Goal: Task Accomplishment & Management: Complete application form

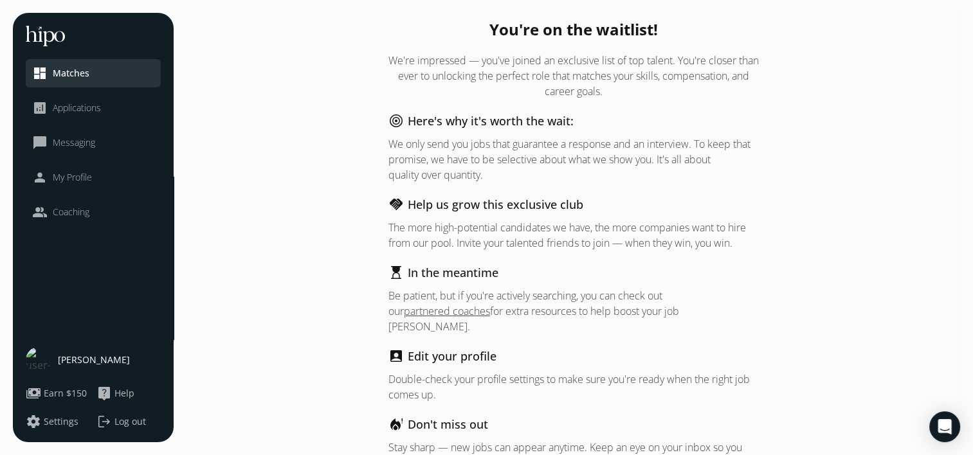
click at [95, 113] on span "Applications" at bounding box center [77, 108] width 48 height 13
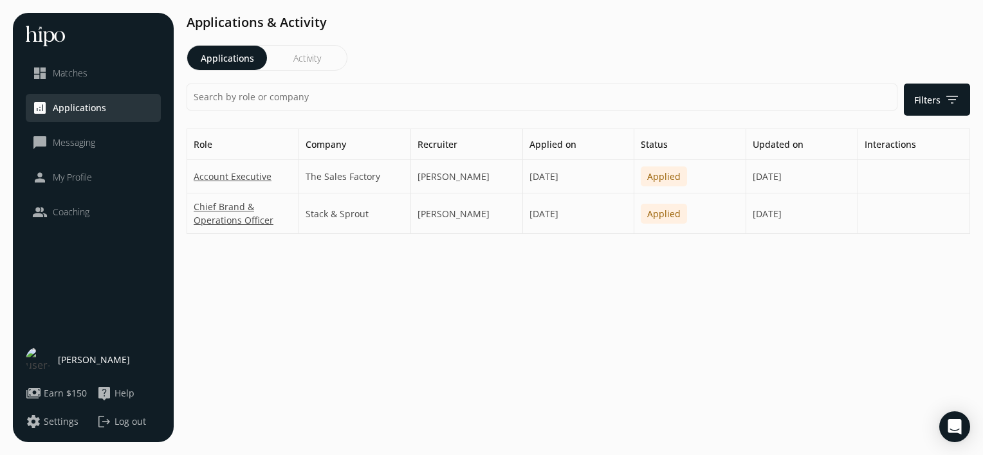
click at [84, 69] on span "Matches" at bounding box center [70, 73] width 35 height 13
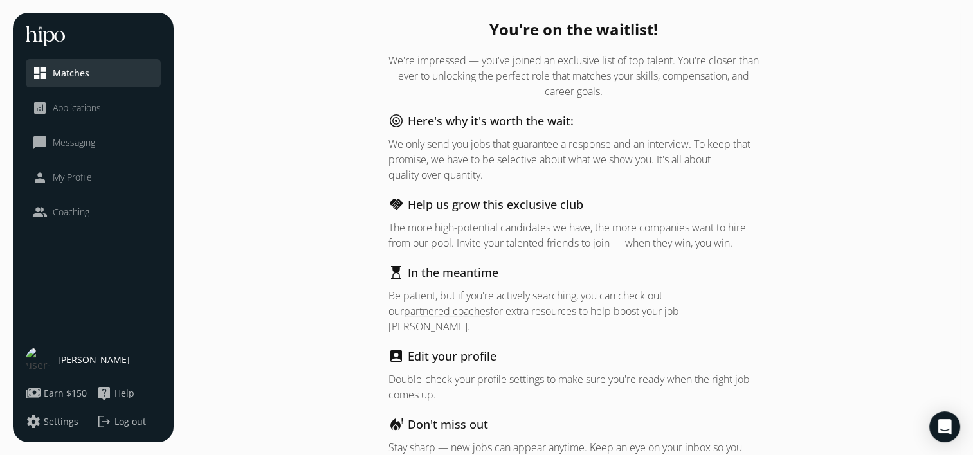
click at [314, 139] on div "You're on the waitlist! We're impressed — you've joined an exclusive list of to…" at bounding box center [573, 260] width 774 height 494
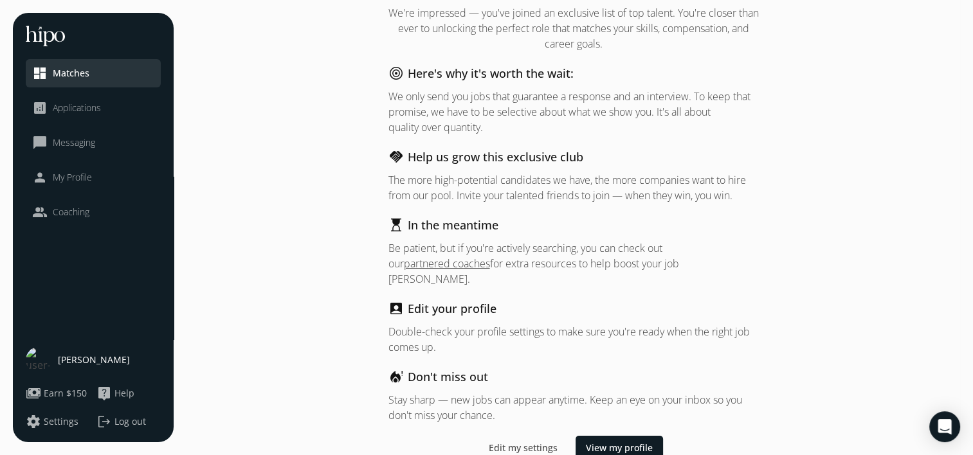
scroll to position [49, 0]
click at [333, 228] on div "You're on the waitlist! We're impressed — you've joined an exclusive list of to…" at bounding box center [573, 211] width 774 height 494
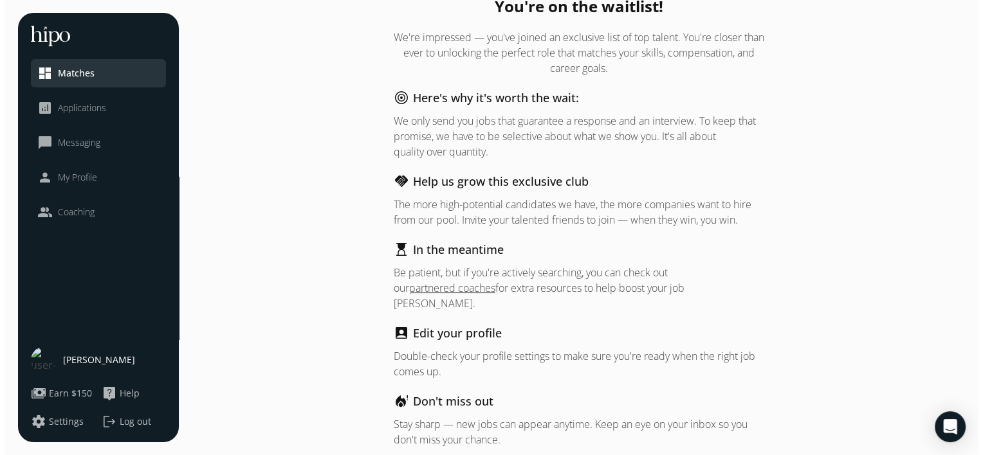
scroll to position [0, 0]
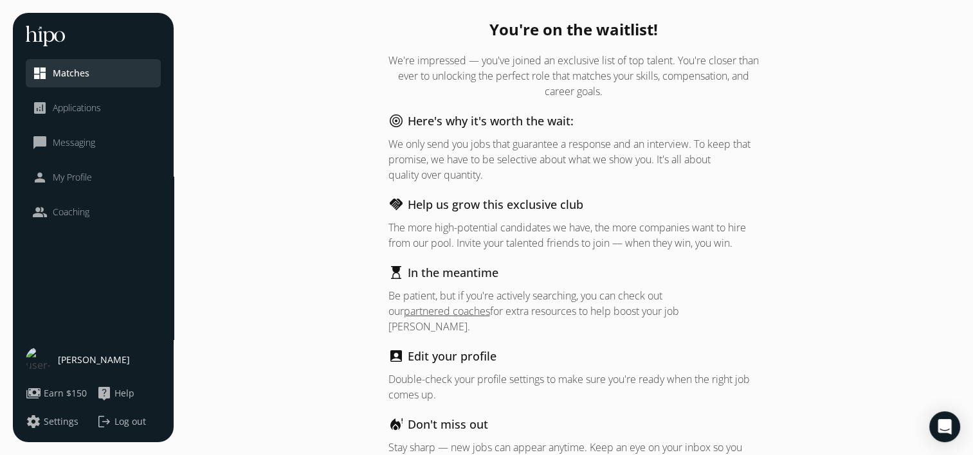
click at [588, 154] on p "We only send you jobs that guarantee a response and an interview. To keep that …" at bounding box center [573, 159] width 370 height 46
click at [545, 143] on p "We only send you jobs that guarantee a response and an interview. To keep that …" at bounding box center [573, 159] width 370 height 46
click at [96, 102] on span "Applications" at bounding box center [77, 108] width 48 height 13
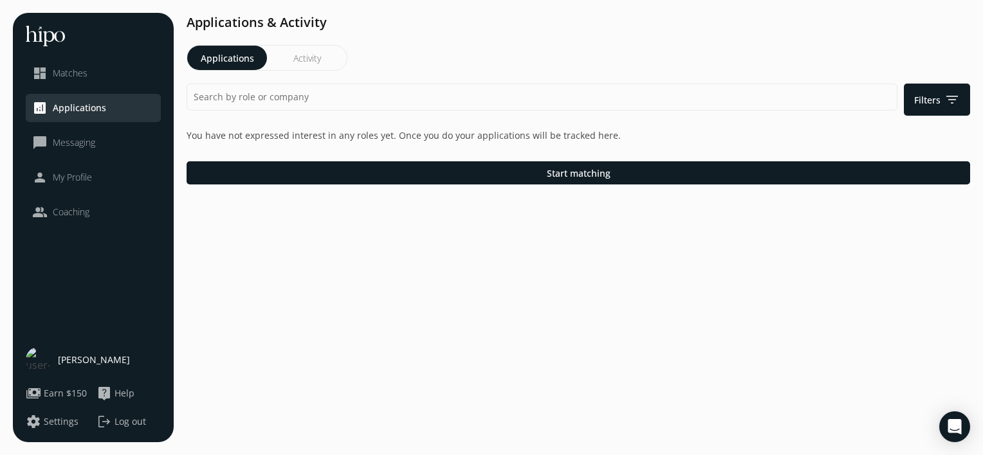
click at [75, 145] on span "Messaging" at bounding box center [74, 142] width 42 height 13
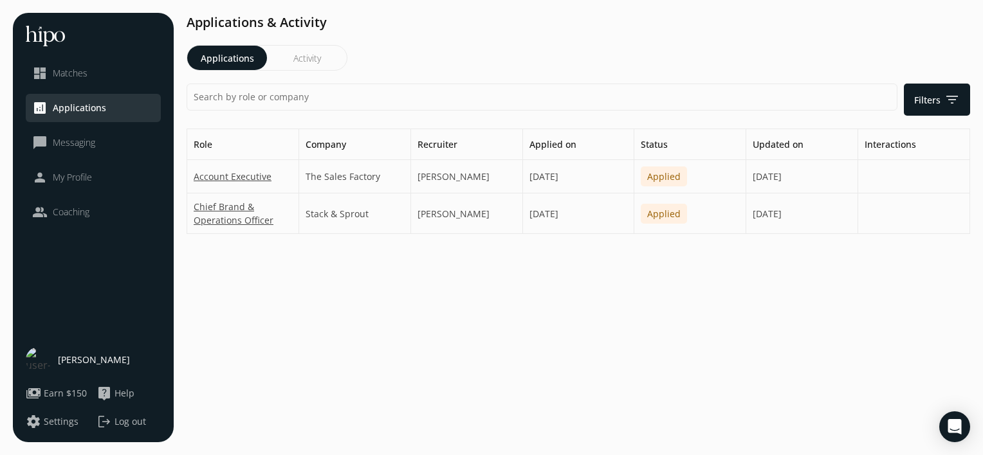
click at [69, 176] on span "My Profile" at bounding box center [72, 177] width 39 height 13
drag, startPoint x: 77, startPoint y: 224, endPoint x: 58, endPoint y: 202, distance: 28.7
click at [58, 202] on li "people Coaching" at bounding box center [93, 212] width 135 height 28
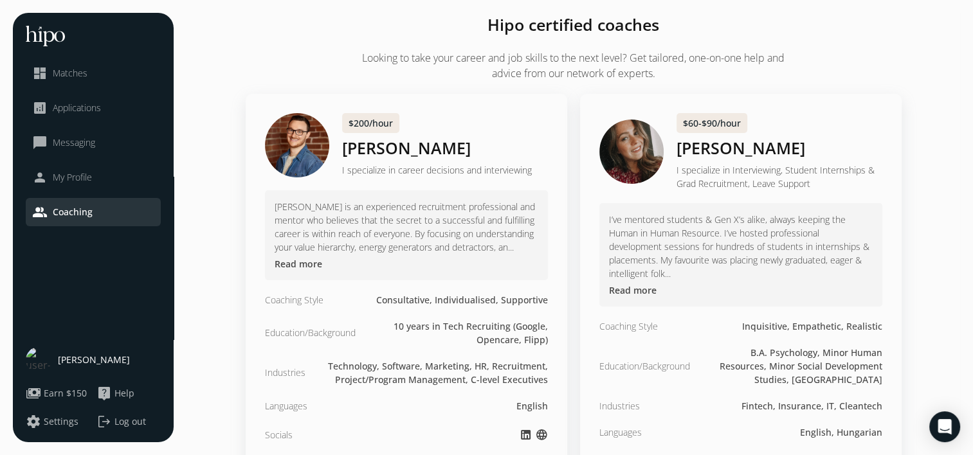
click at [67, 210] on span "Coaching" at bounding box center [73, 212] width 40 height 13
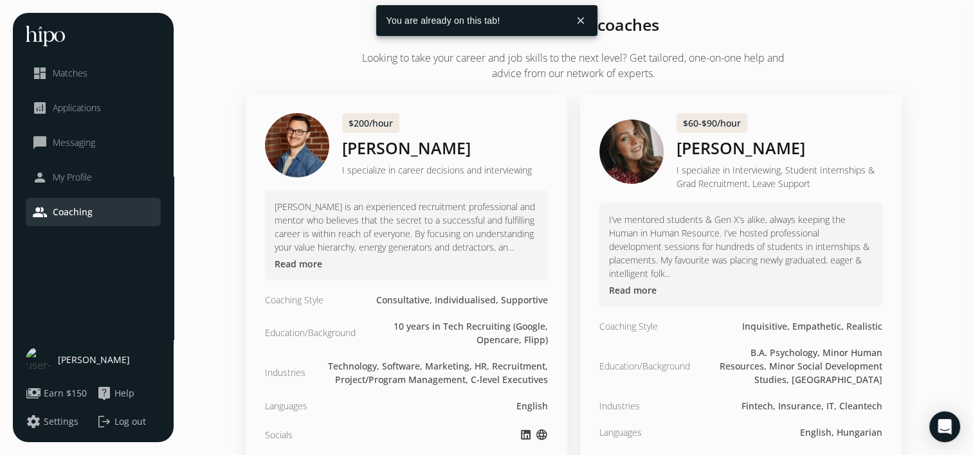
click at [87, 68] on link "dashboard Matches" at bounding box center [93, 73] width 122 height 15
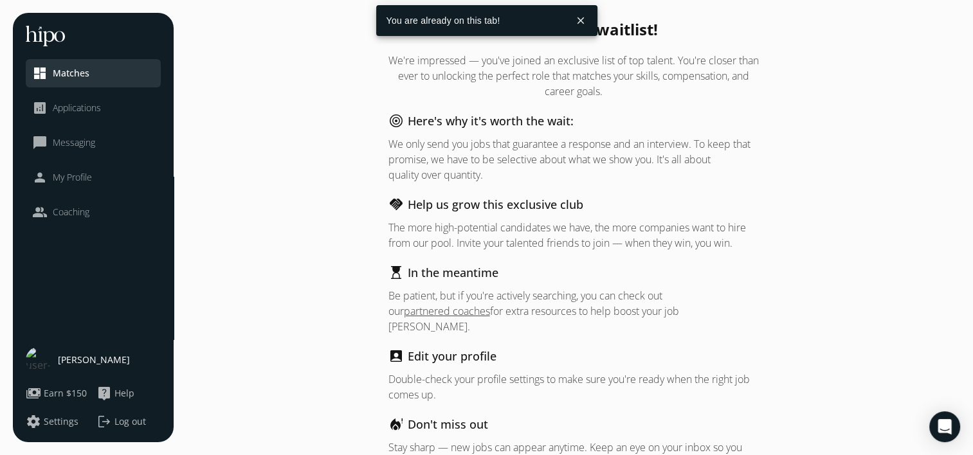
click at [67, 123] on ul "dashboard Matches analytics Applications chat_bubble_outline Messaging person M…" at bounding box center [93, 142] width 135 height 167
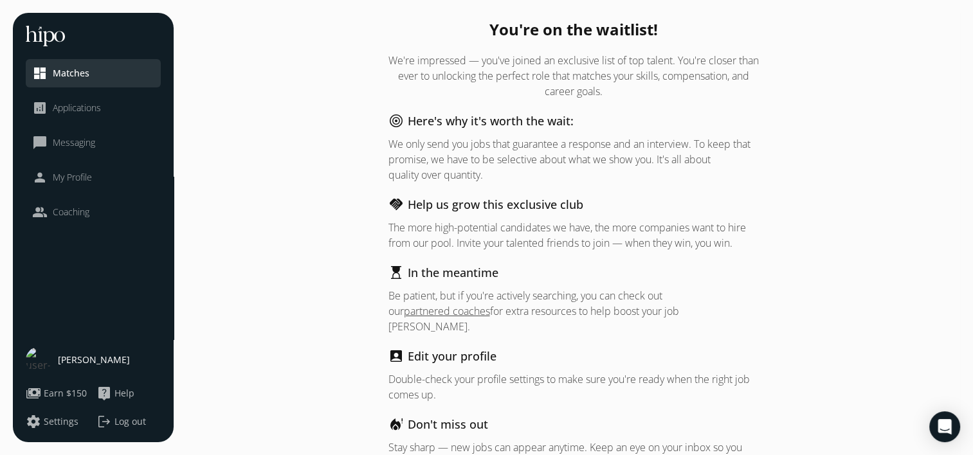
click at [62, 109] on span "Applications" at bounding box center [77, 108] width 48 height 13
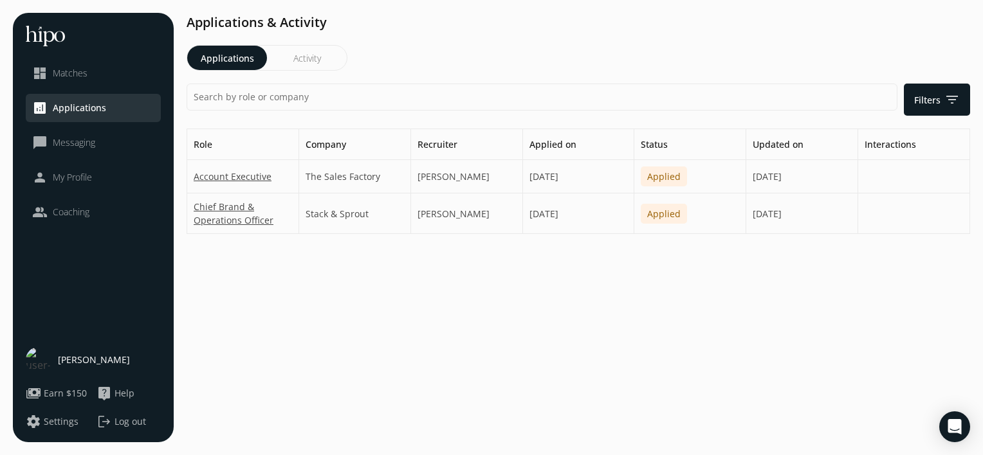
click at [242, 172] on link "Account Executive" at bounding box center [233, 177] width 78 height 14
click at [506, 25] on h1 "Applications & Activity" at bounding box center [577, 22] width 783 height 19
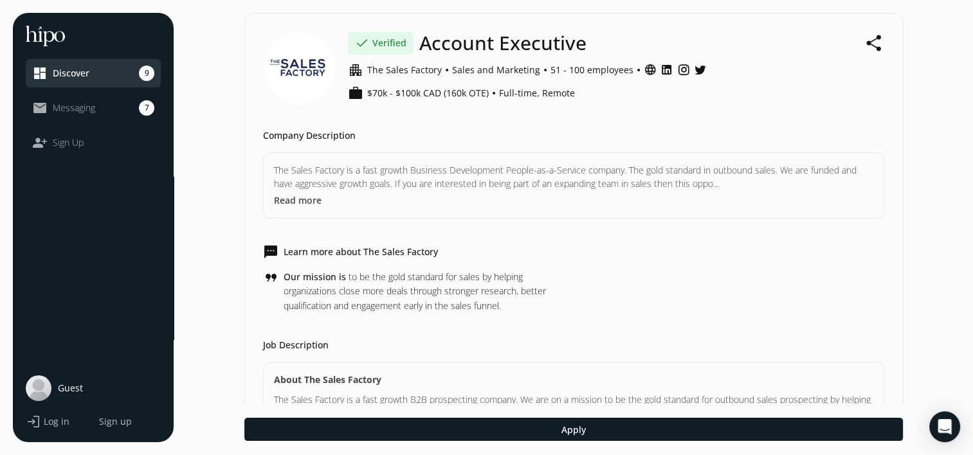
click at [661, 131] on div "Company Description" at bounding box center [573, 135] width 621 height 13
click at [98, 118] on li "mail_outline Messaging 7" at bounding box center [93, 108] width 135 height 28
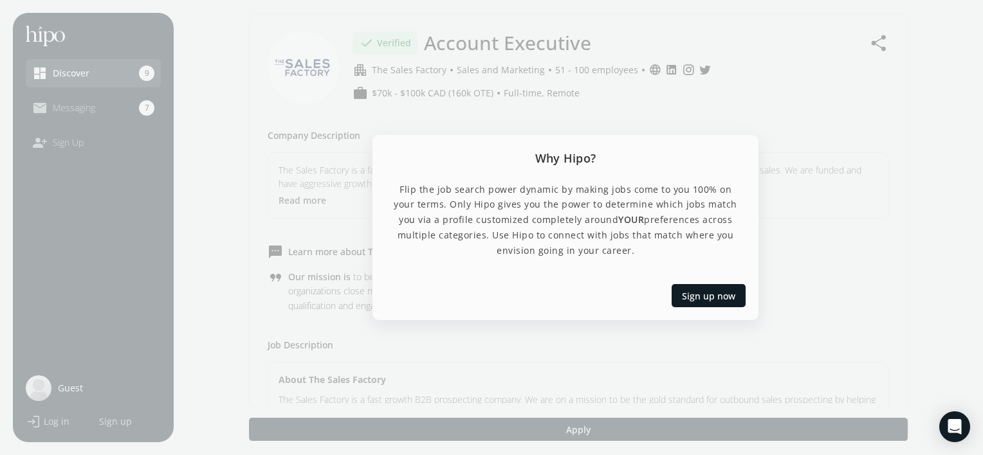
click at [82, 111] on div at bounding box center [491, 227] width 983 height 455
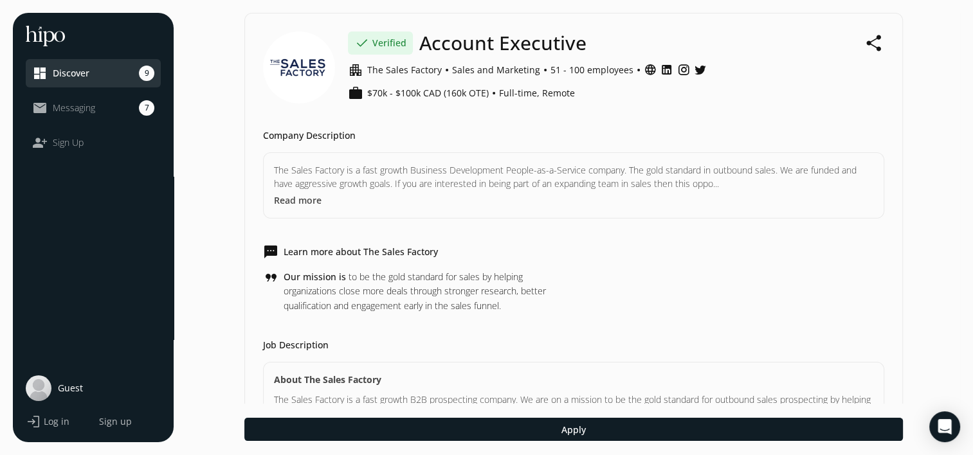
click at [33, 114] on span "mail_outline" at bounding box center [39, 107] width 15 height 15
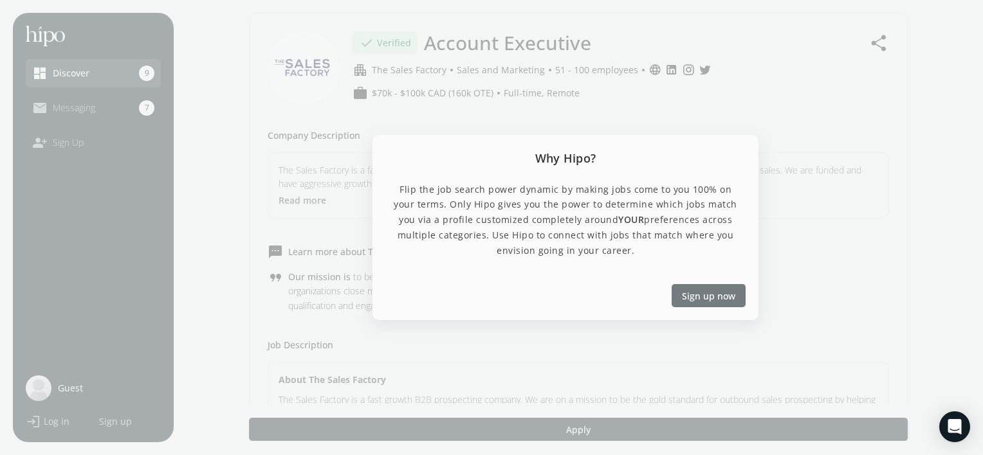
click at [708, 295] on span "Sign up now" at bounding box center [708, 296] width 53 height 14
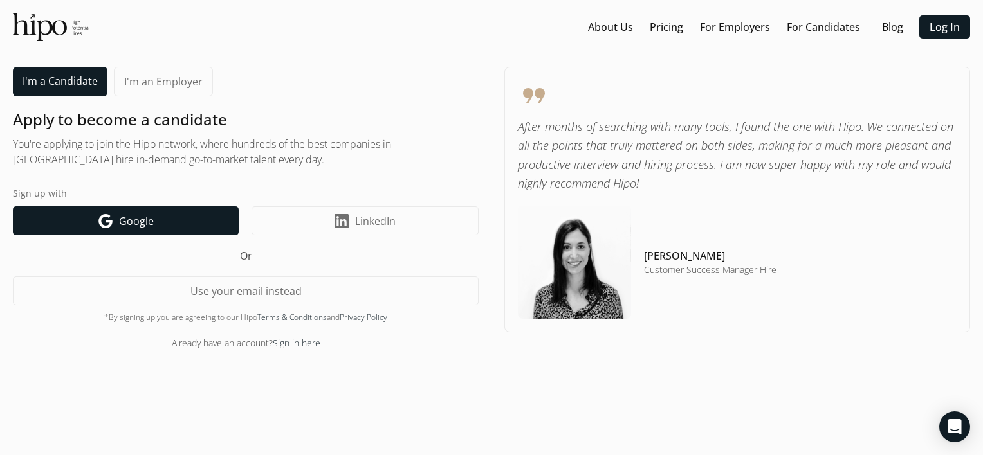
click at [170, 222] on link "Google icon Google" at bounding box center [126, 220] width 226 height 29
